Goal: Task Accomplishment & Management: Use online tool/utility

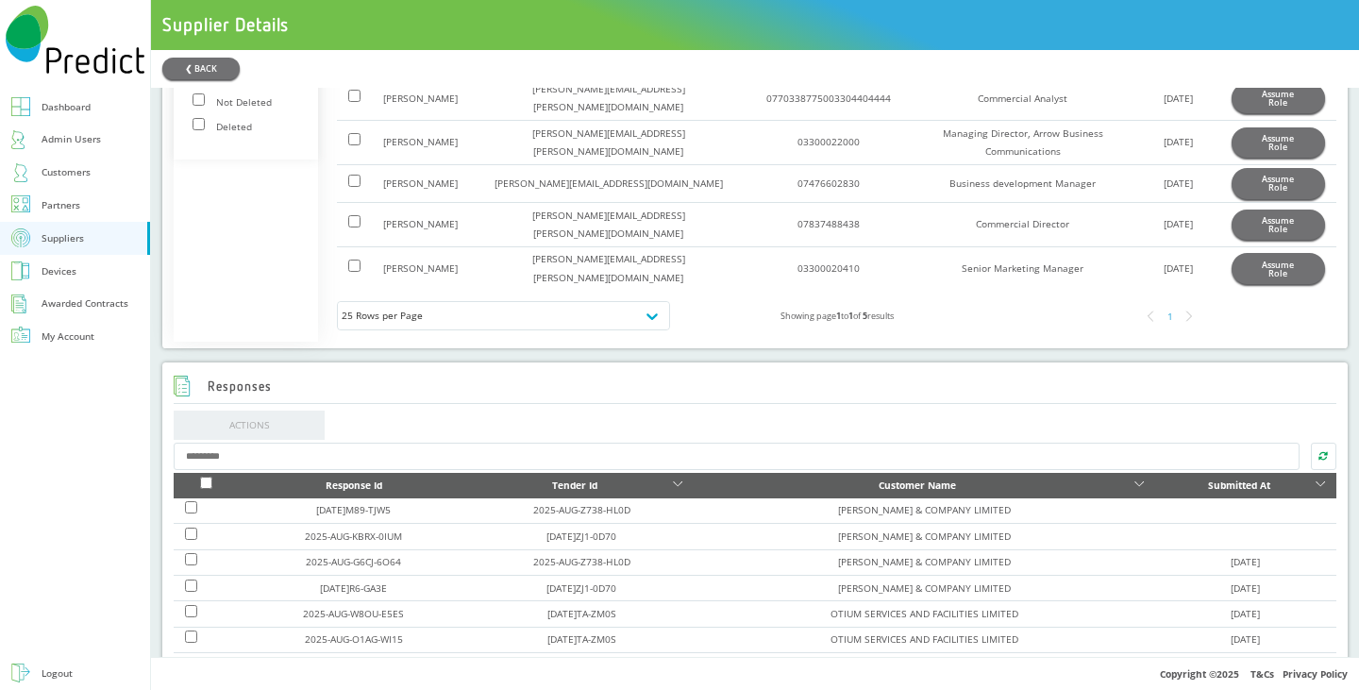
scroll to position [849, 0]
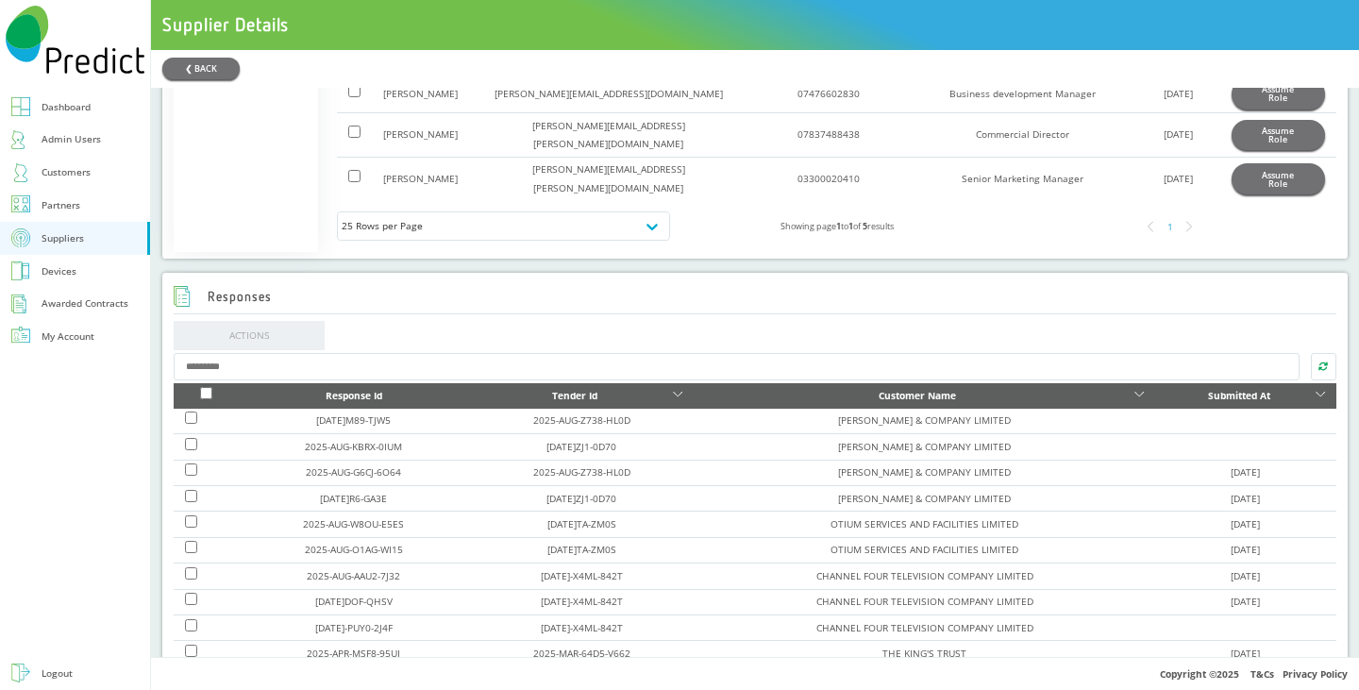
click at [81, 175] on div "Customers" at bounding box center [66, 172] width 49 height 18
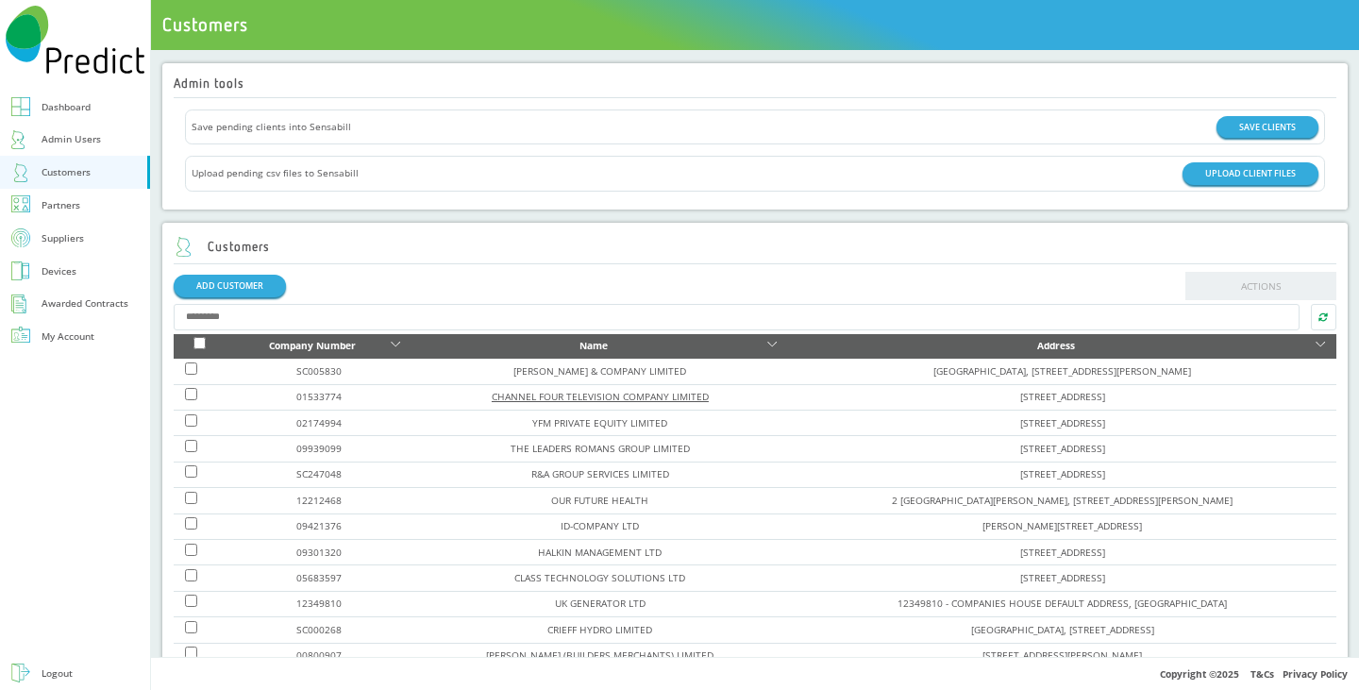
click at [492, 397] on link "CHANNEL FOUR TELEVISION COMPANY LIMITED" at bounding box center [600, 396] width 217 height 13
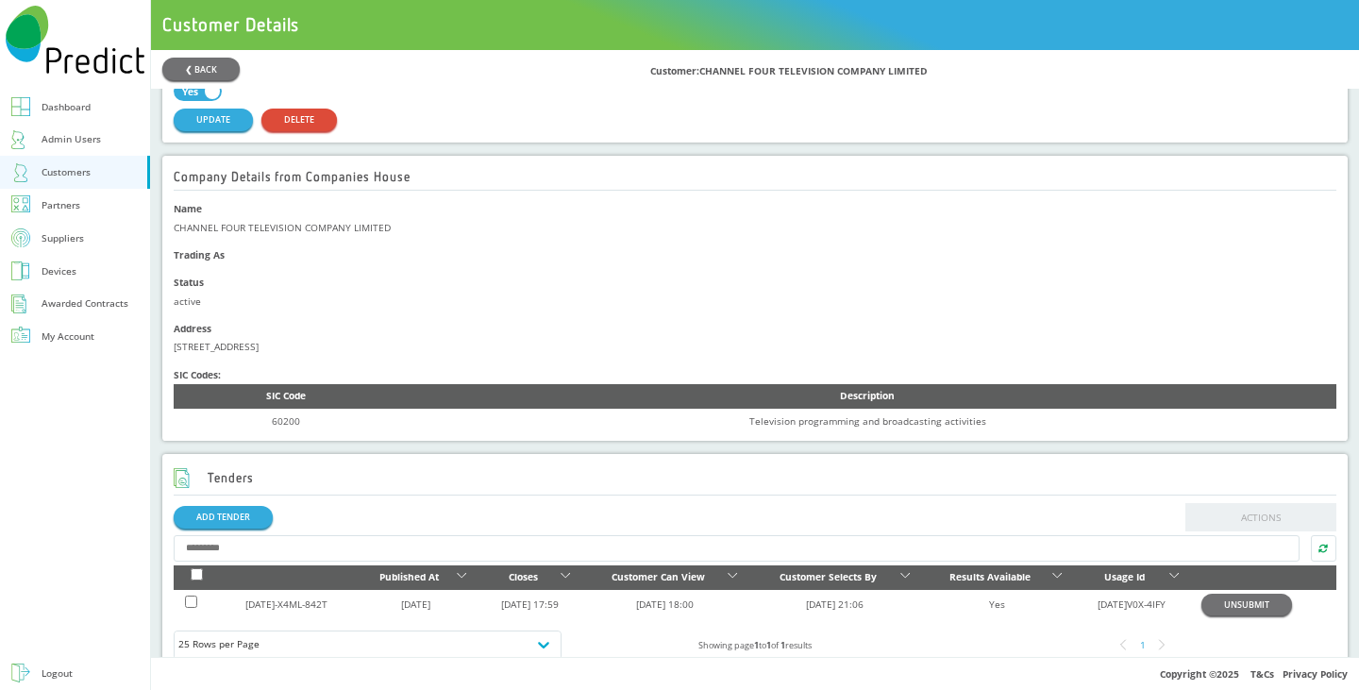
scroll to position [283, 0]
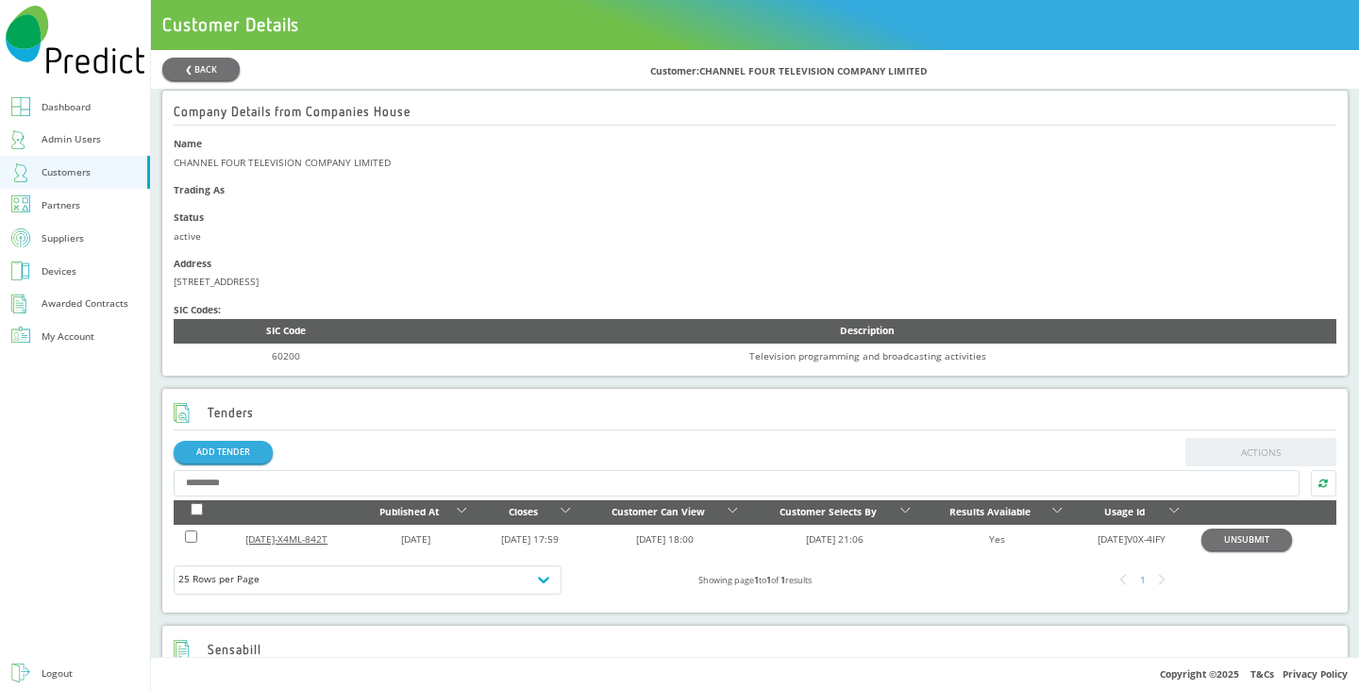
click at [312, 545] on link "[DATE]-X4ML-842T" at bounding box center [286, 538] width 82 height 13
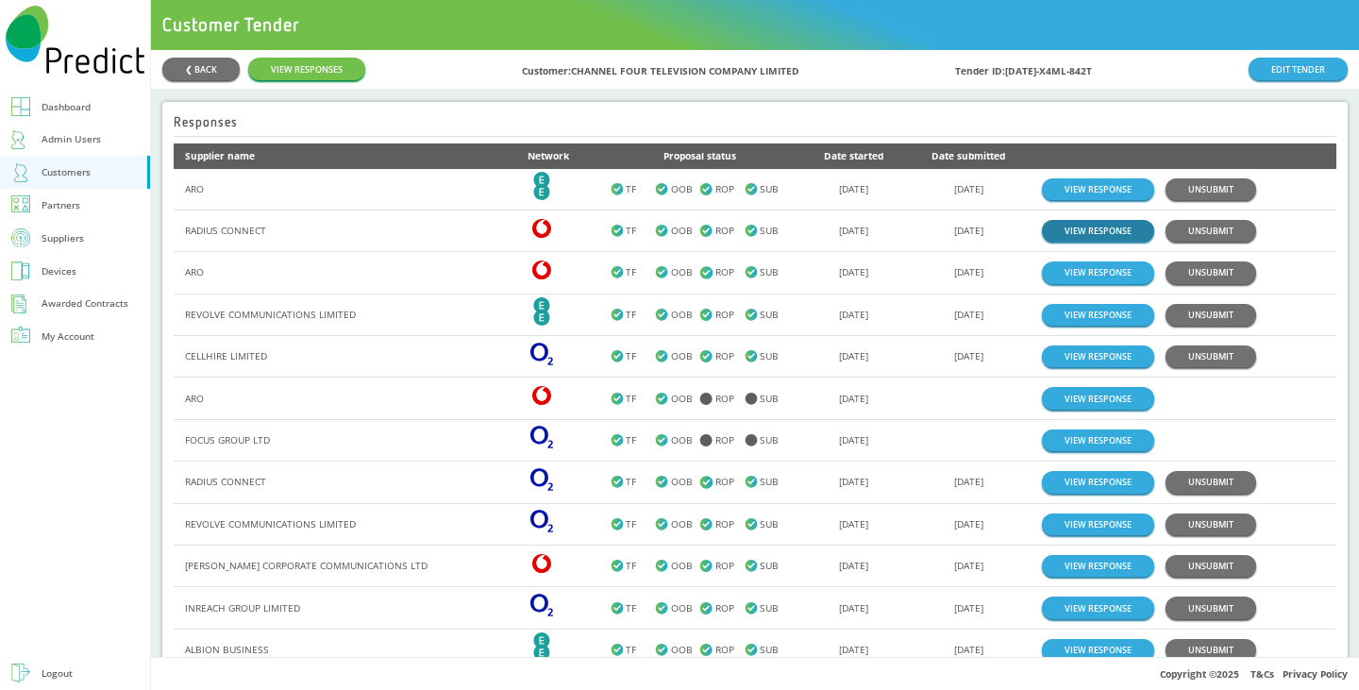
click at [1093, 227] on link "VIEW RESPONSE" at bounding box center [1098, 231] width 112 height 22
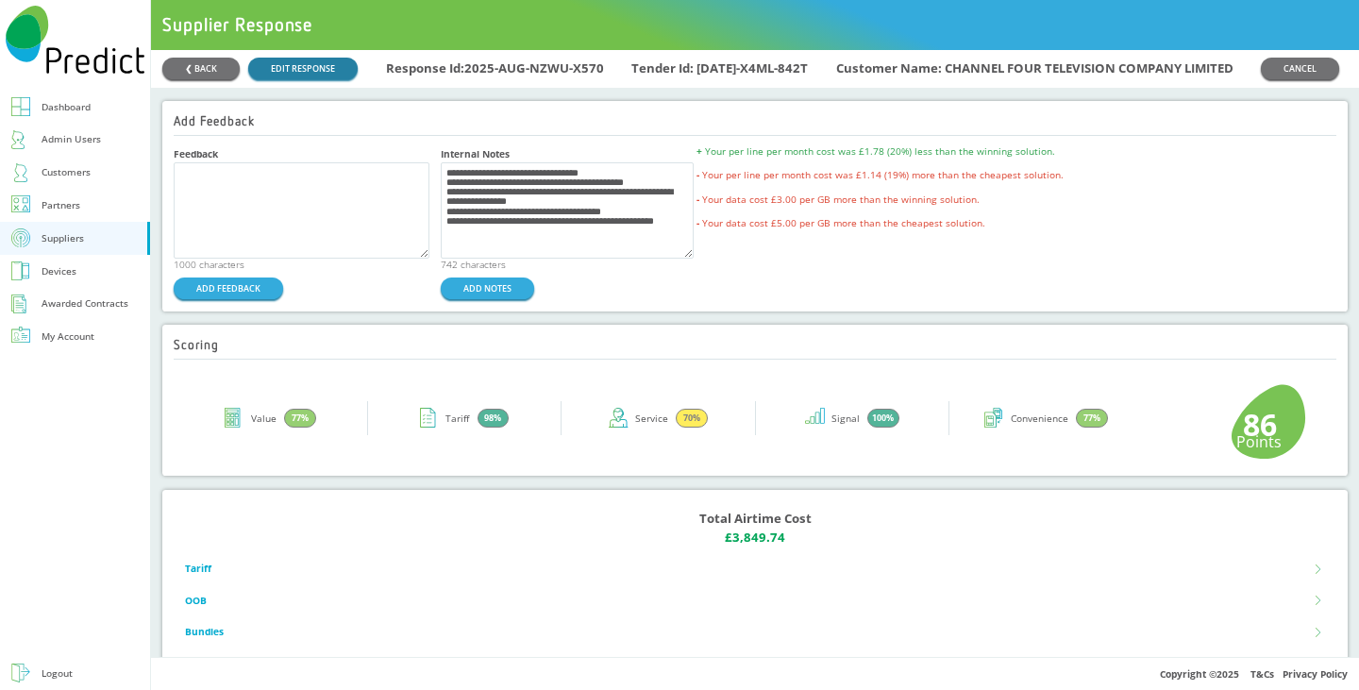
click at [272, 68] on link "EDIT RESPONSE" at bounding box center [302, 69] width 109 height 22
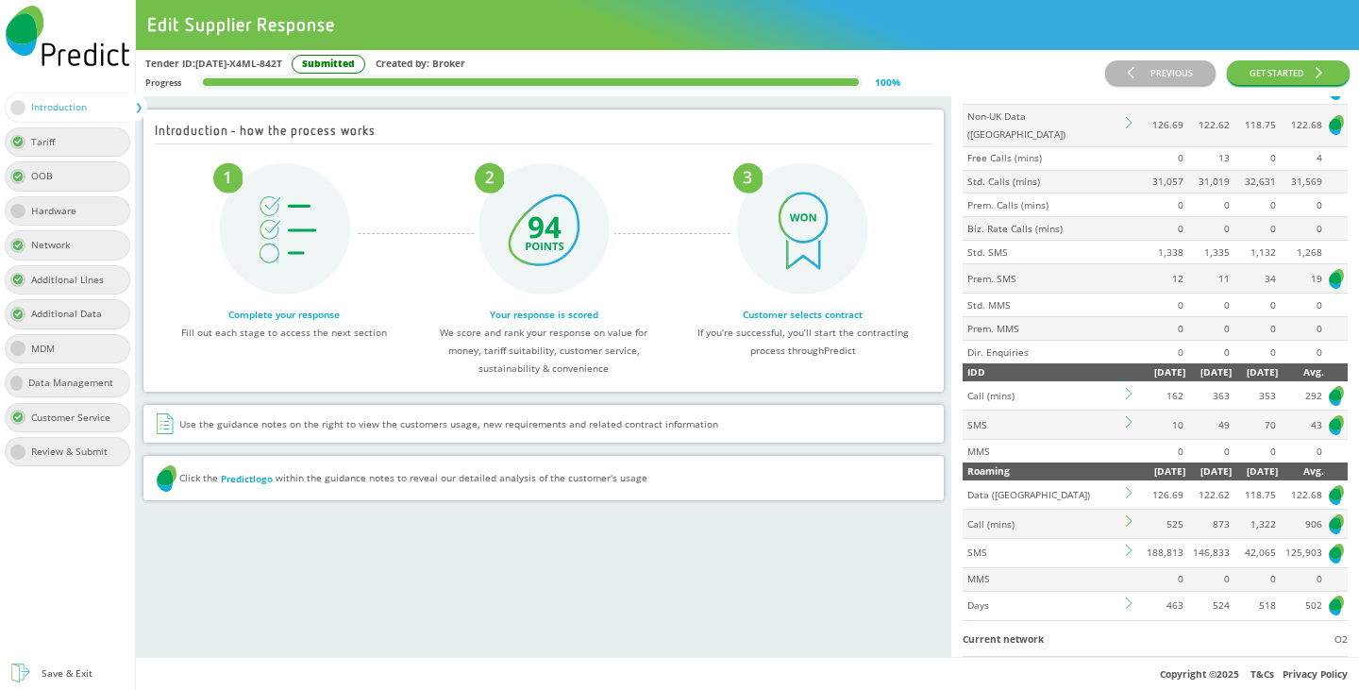
scroll to position [283, 0]
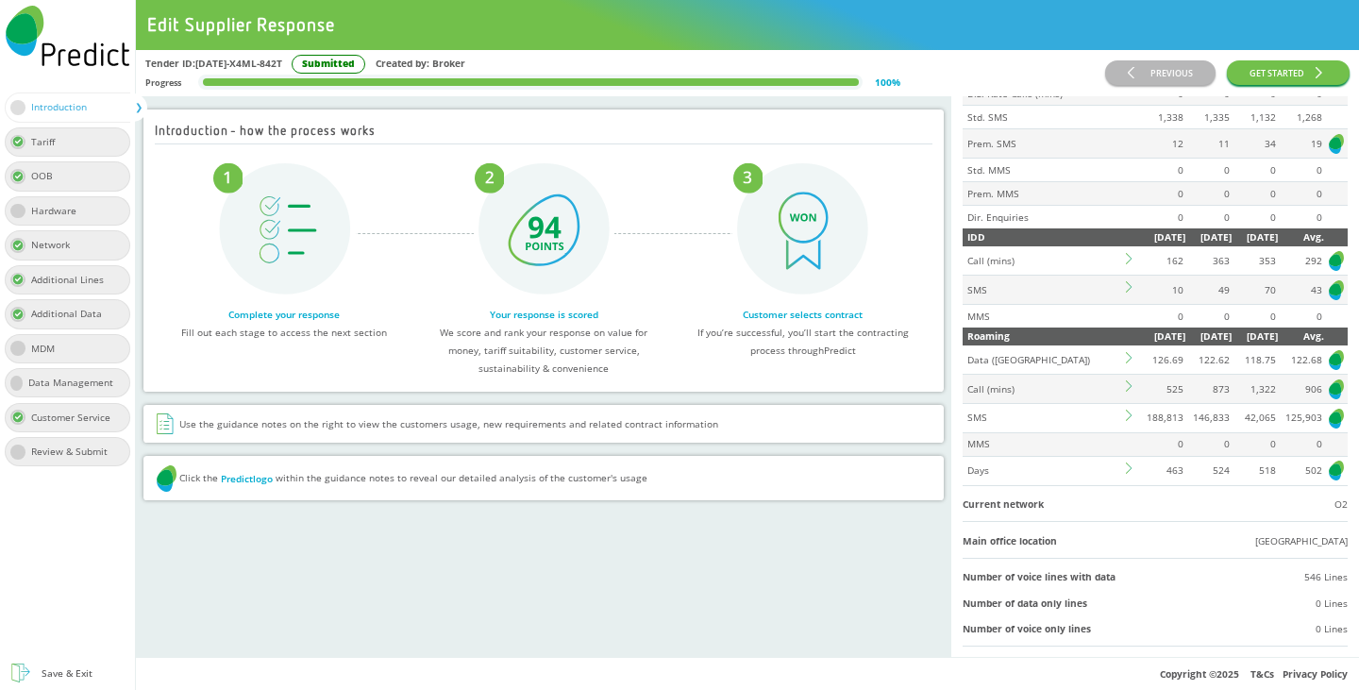
click at [1126, 363] on icon at bounding box center [1131, 357] width 11 height 11
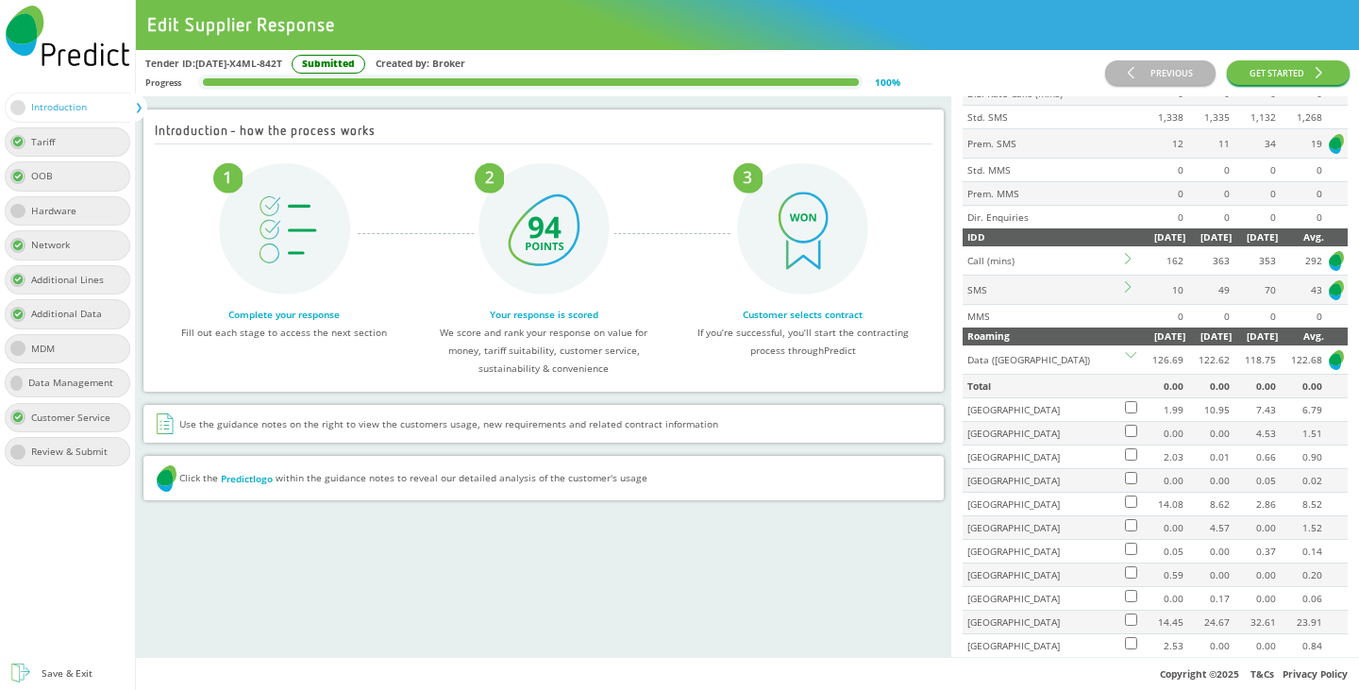
scroll to position [566, 0]
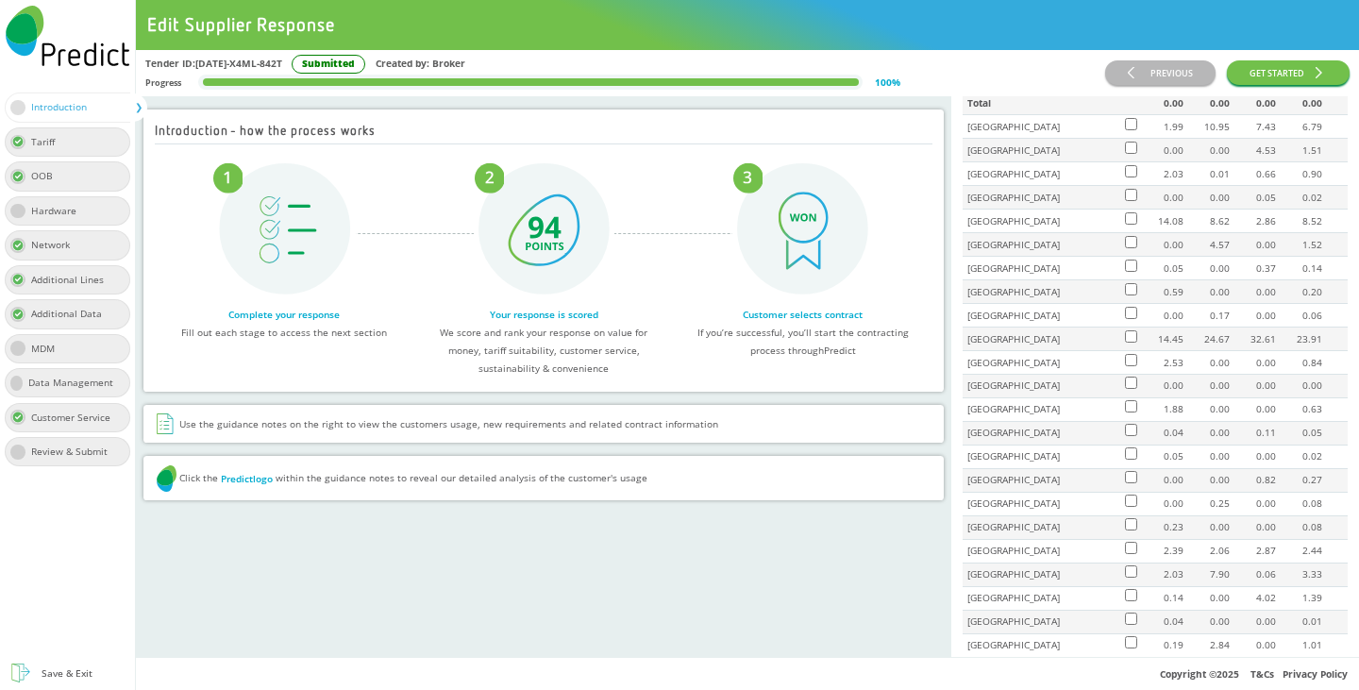
click at [1125, 80] on icon at bounding box center [1130, 74] width 11 height 11
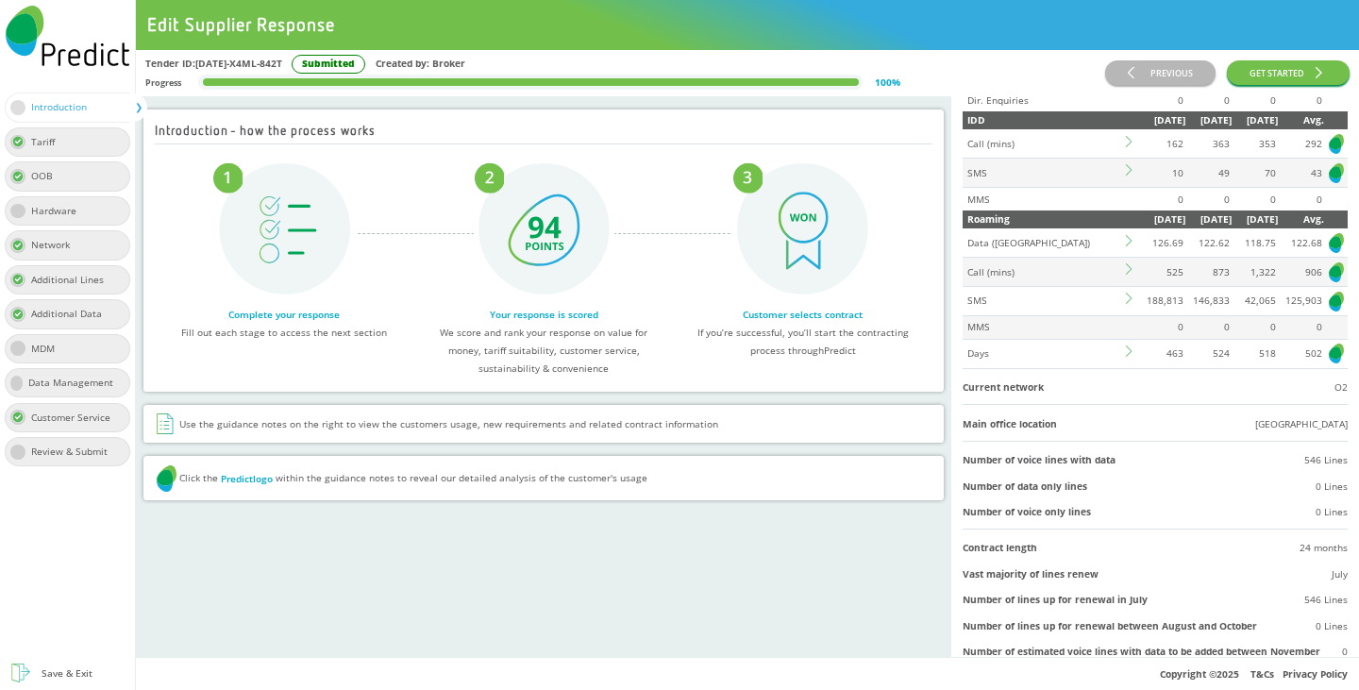
scroll to position [378, 0]
